Goal: Task Accomplishment & Management: Use online tool/utility

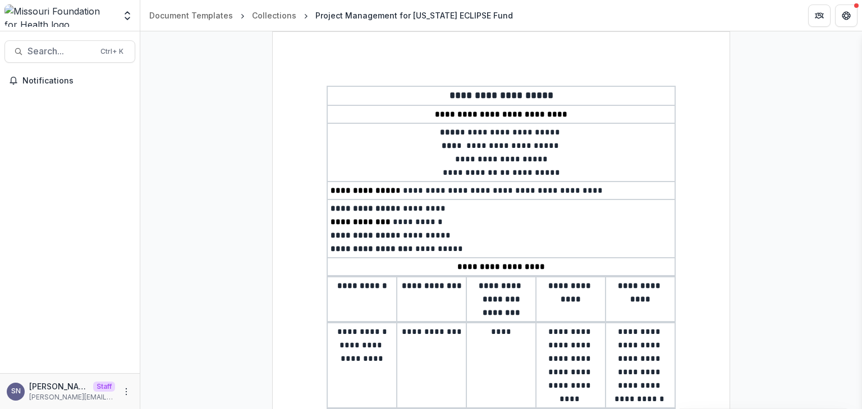
select select "**********"
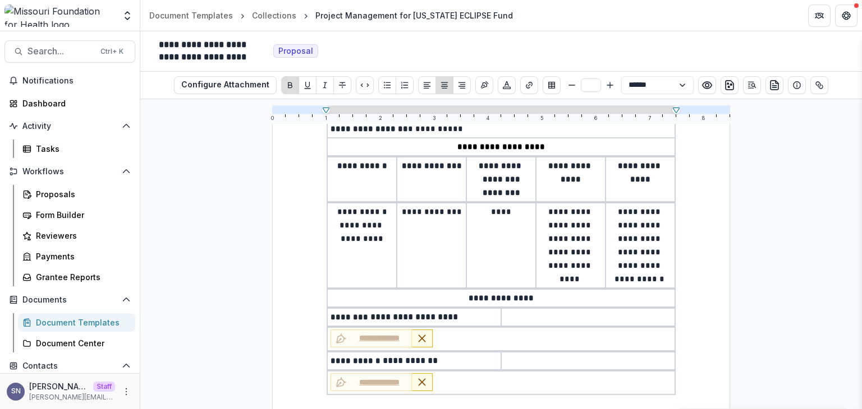
scroll to position [231, 0]
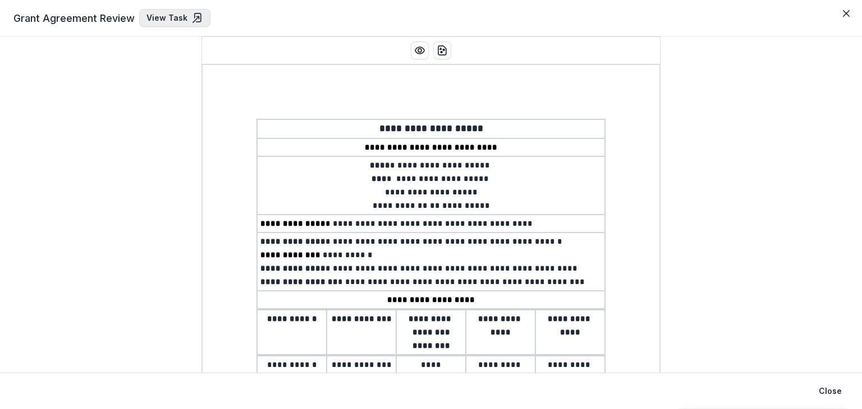
click at [182, 17] on link "View Task" at bounding box center [174, 18] width 71 height 18
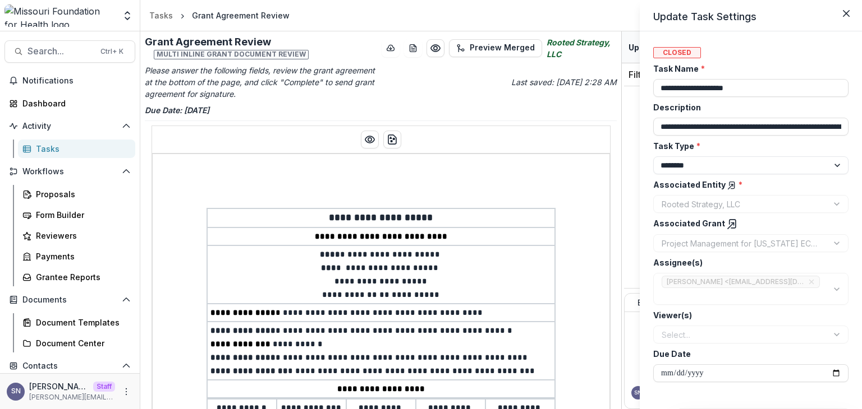
click at [496, 239] on div "**********" at bounding box center [431, 204] width 862 height 409
